Goal: Navigation & Orientation: Find specific page/section

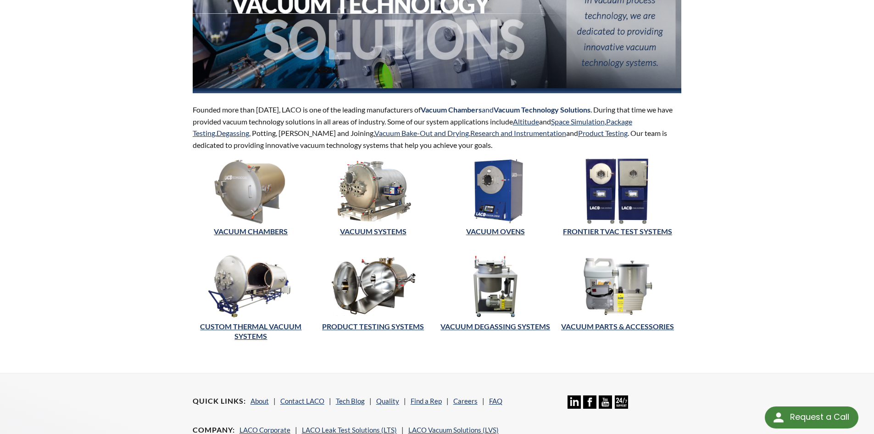
scroll to position [184, 0]
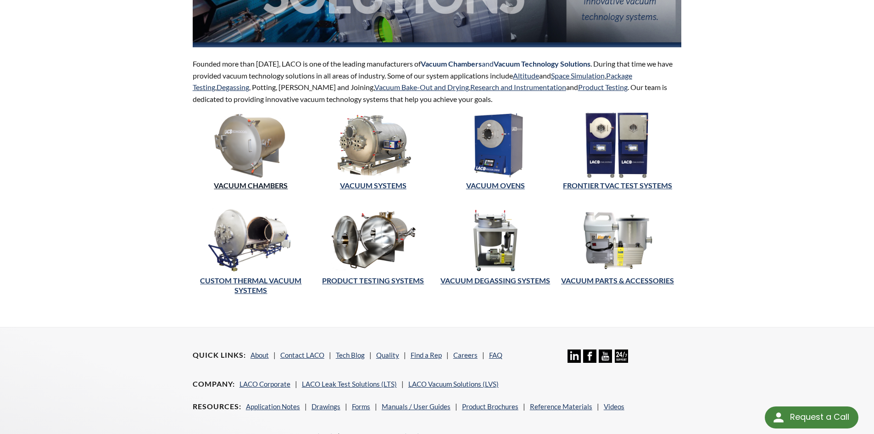
click at [231, 185] on link "Vacuum Chambers" at bounding box center [251, 185] width 74 height 9
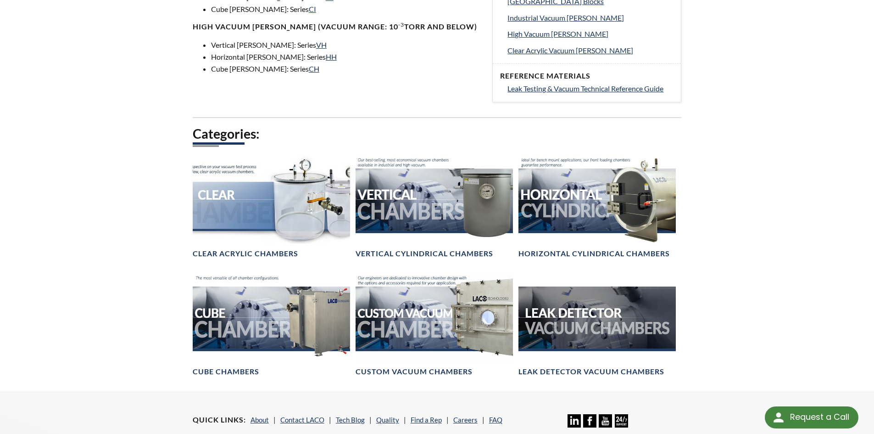
scroll to position [505, 0]
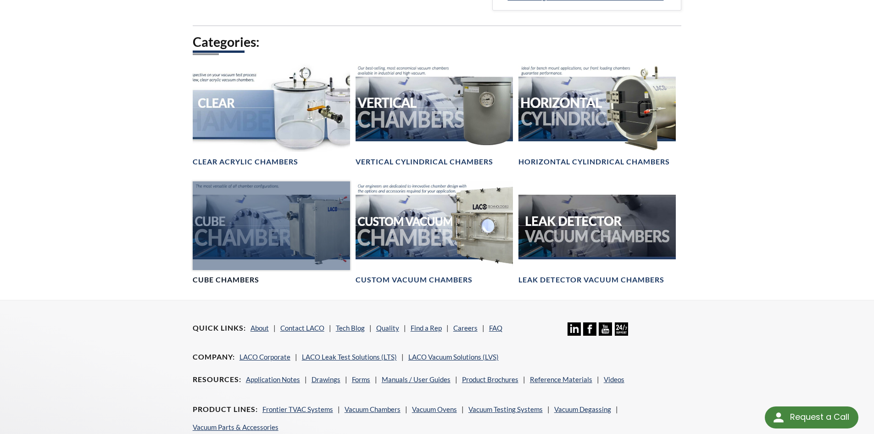
click at [272, 240] on div at bounding box center [271, 225] width 157 height 89
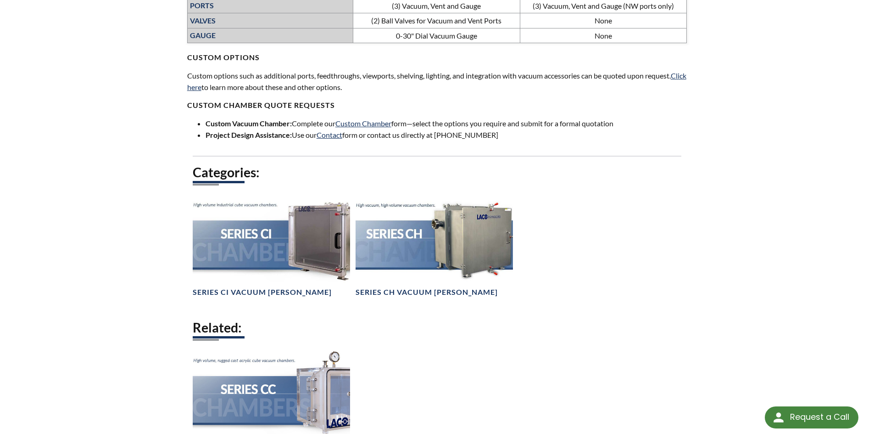
scroll to position [734, 0]
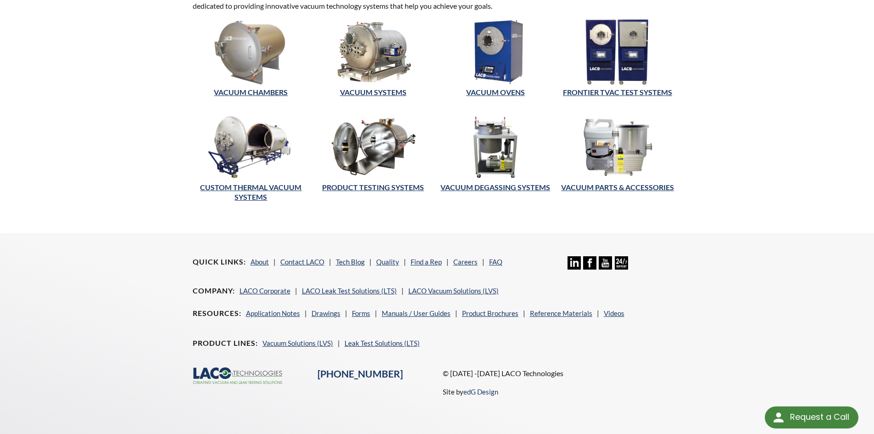
click at [503, 68] on img at bounding box center [495, 52] width 117 height 66
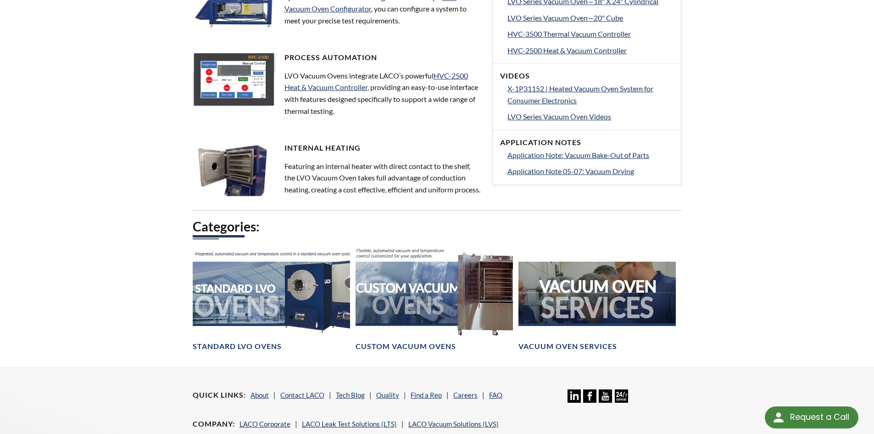
scroll to position [587, 0]
